Goal: Task Accomplishment & Management: Manage account settings

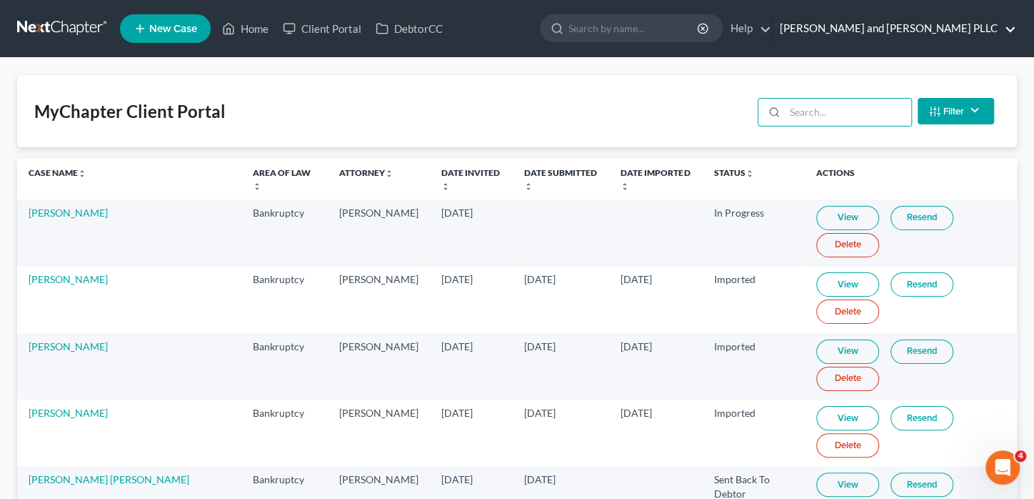
drag, startPoint x: 0, startPoint y: 0, endPoint x: 917, endPoint y: 19, distance: 917.3
click at [916, 19] on link "[PERSON_NAME] and [PERSON_NAME] PLLC" at bounding box center [895, 29] width 244 height 26
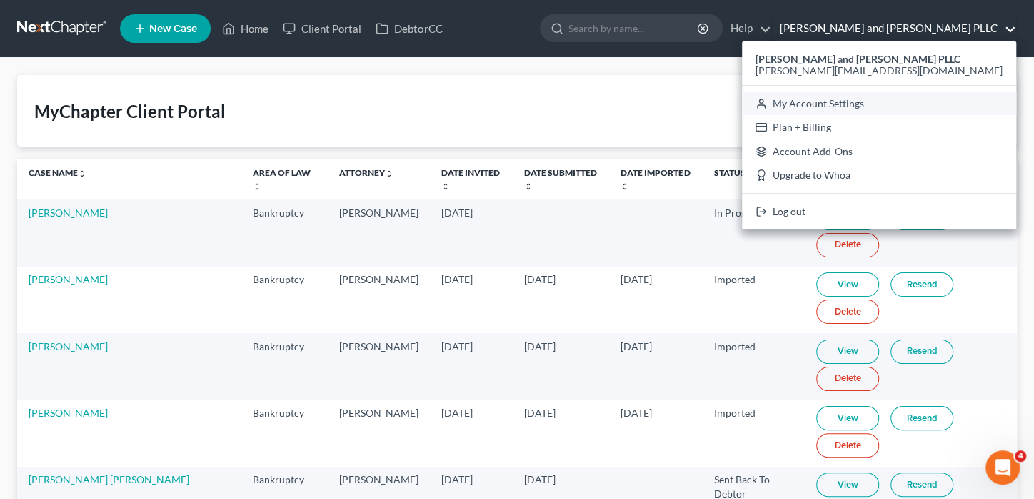
click at [906, 109] on link "My Account Settings" at bounding box center [879, 103] width 274 height 24
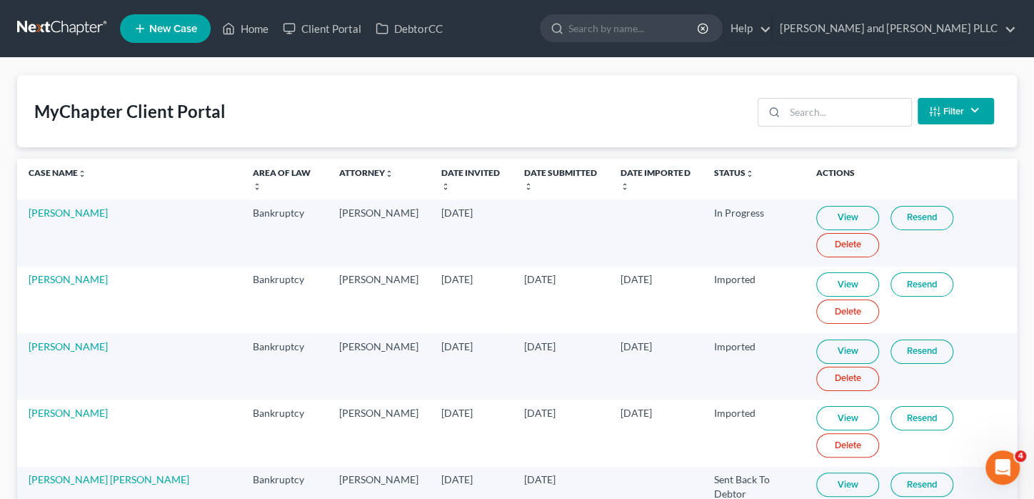
select select "86"
select select "29"
select select "50"
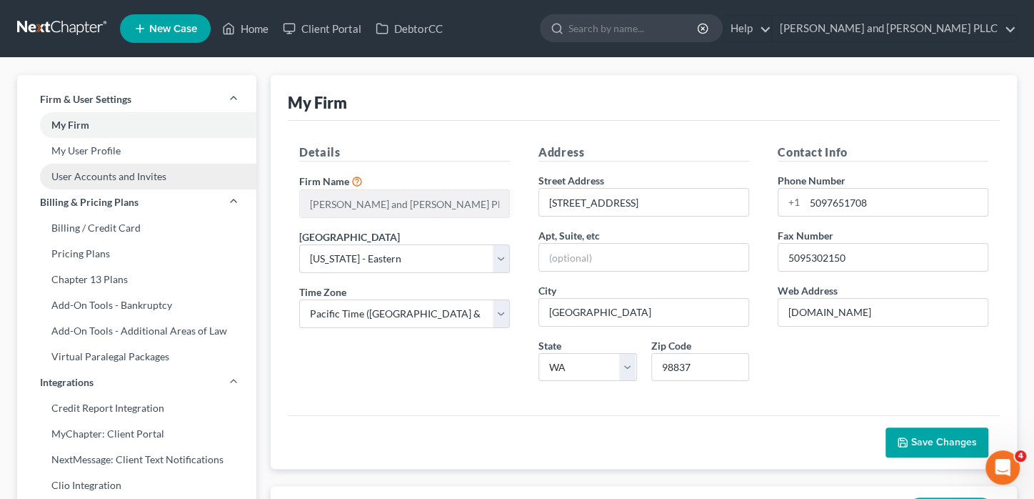
click at [92, 181] on link "User Accounts and Invites" at bounding box center [136, 177] width 239 height 26
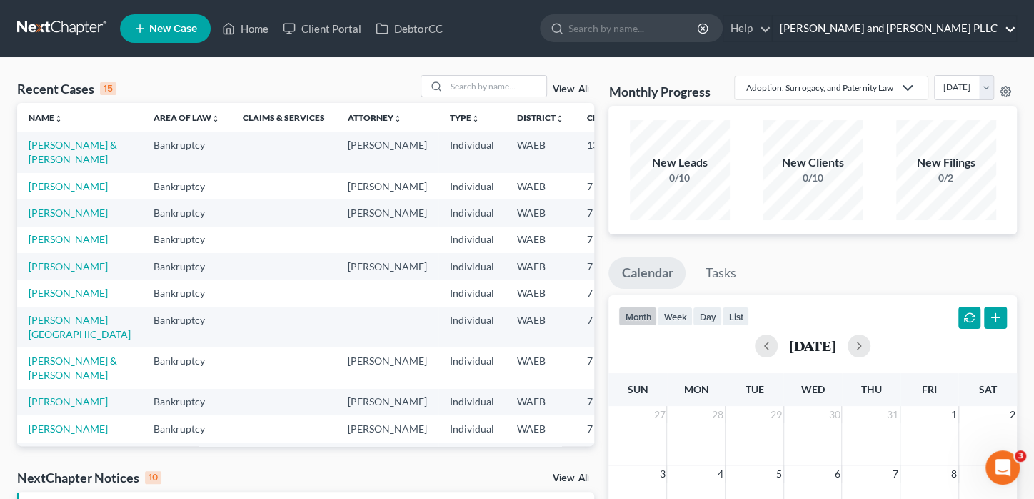
click at [942, 21] on link "[PERSON_NAME] and [PERSON_NAME] PLLC" at bounding box center [895, 29] width 244 height 26
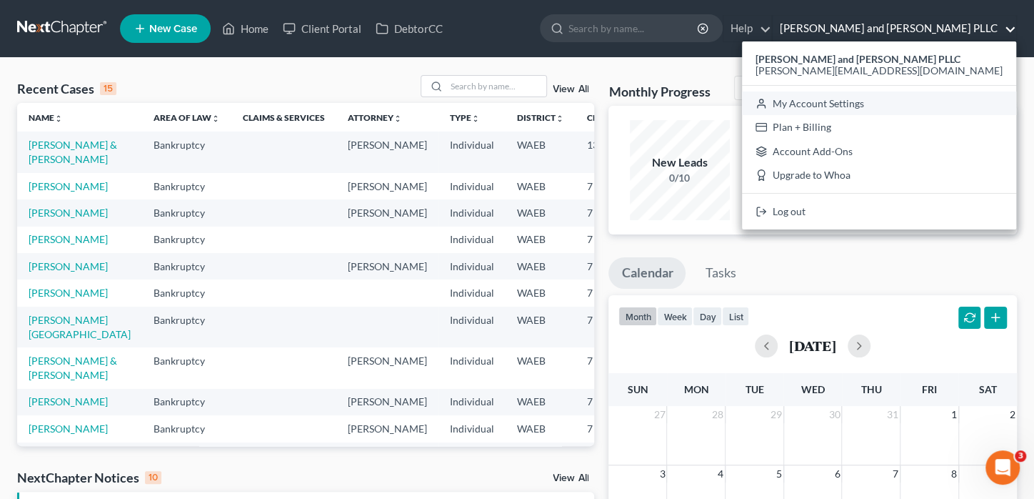
click at [907, 106] on link "My Account Settings" at bounding box center [879, 103] width 274 height 24
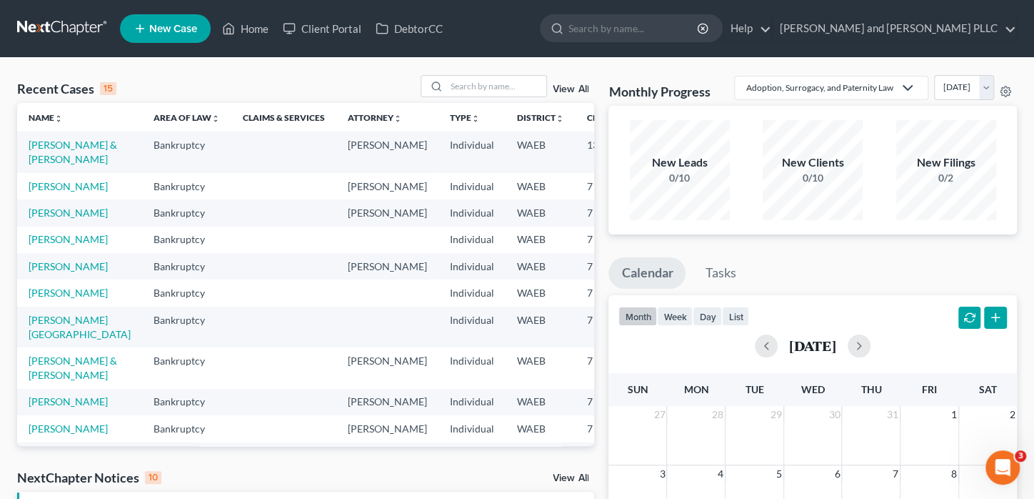
select select "29"
select select "50"
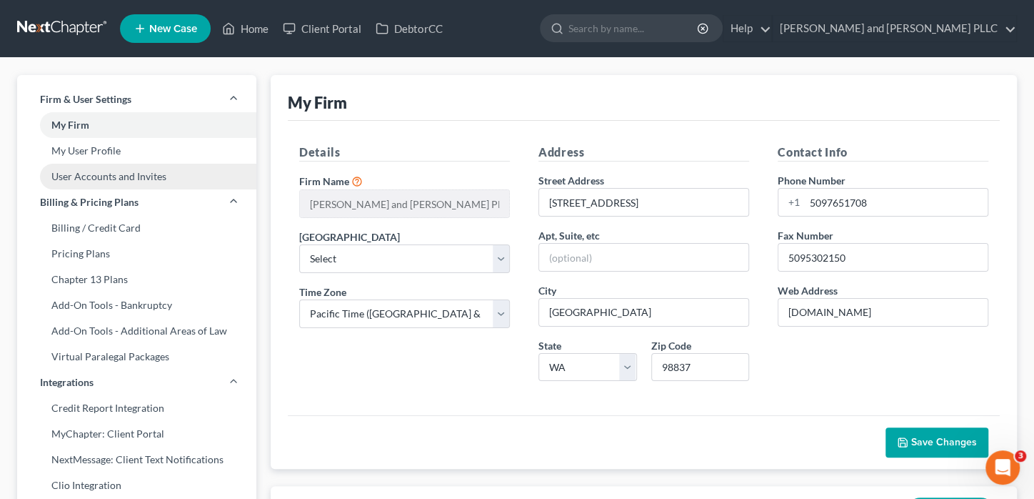
click at [89, 178] on link "User Accounts and Invites" at bounding box center [136, 177] width 239 height 26
